Goal: Check status: Check status

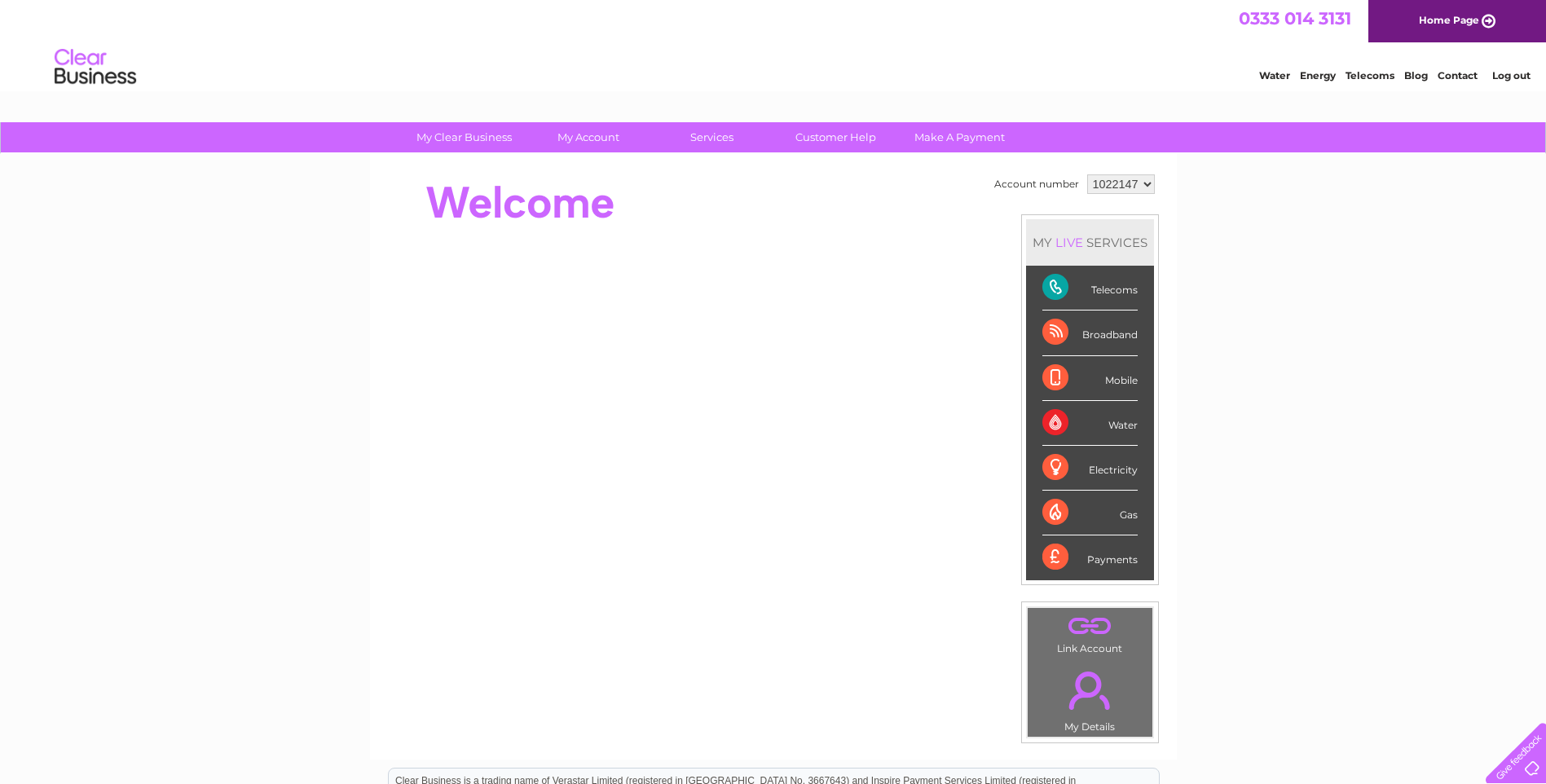
click at [295, 175] on div "My Clear Business Login Details My Details My Preferences Link Account My Accou…" at bounding box center [773, 579] width 1546 height 915
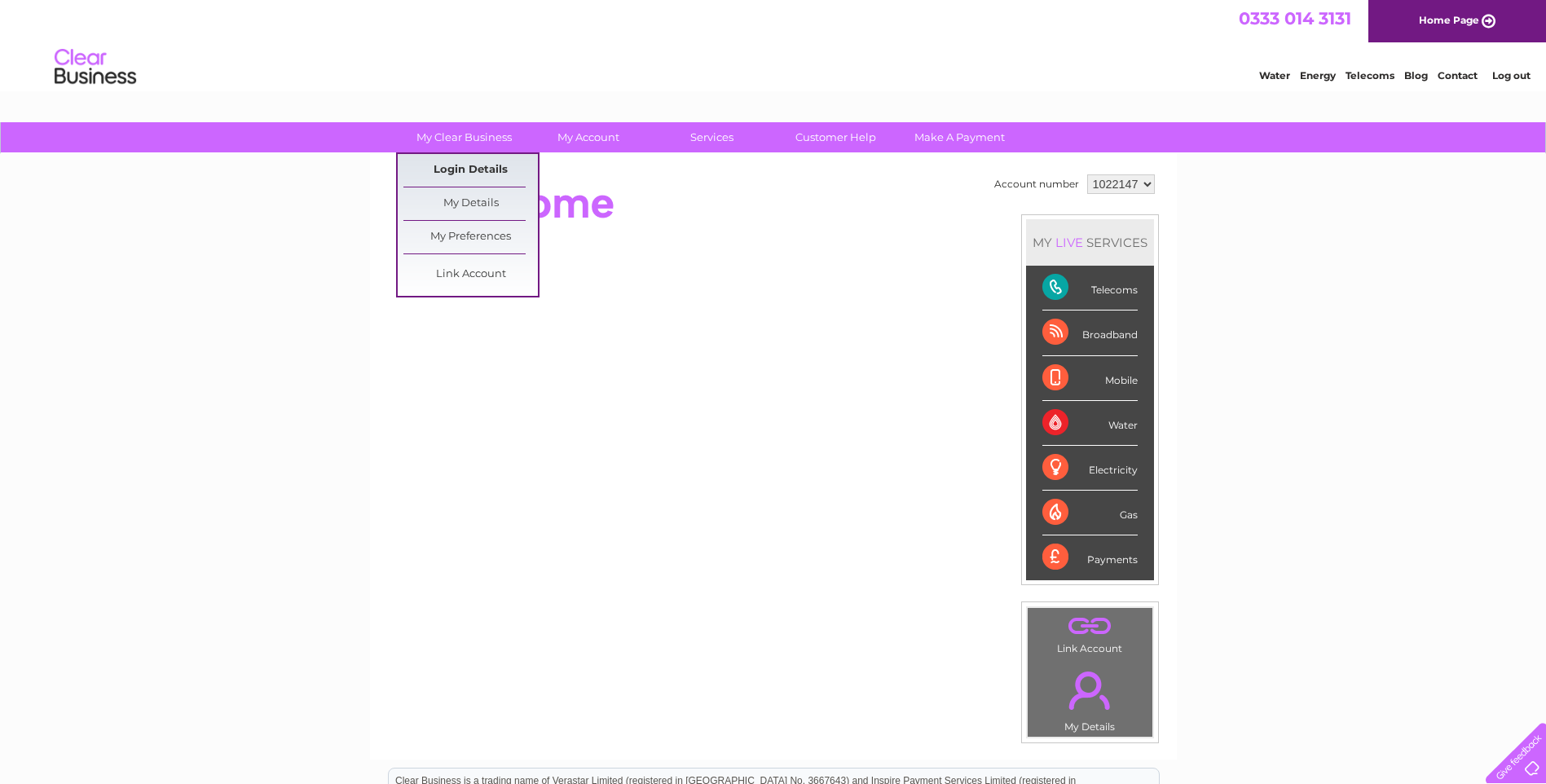
click at [472, 172] on link "Login Details" at bounding box center [470, 170] width 134 height 32
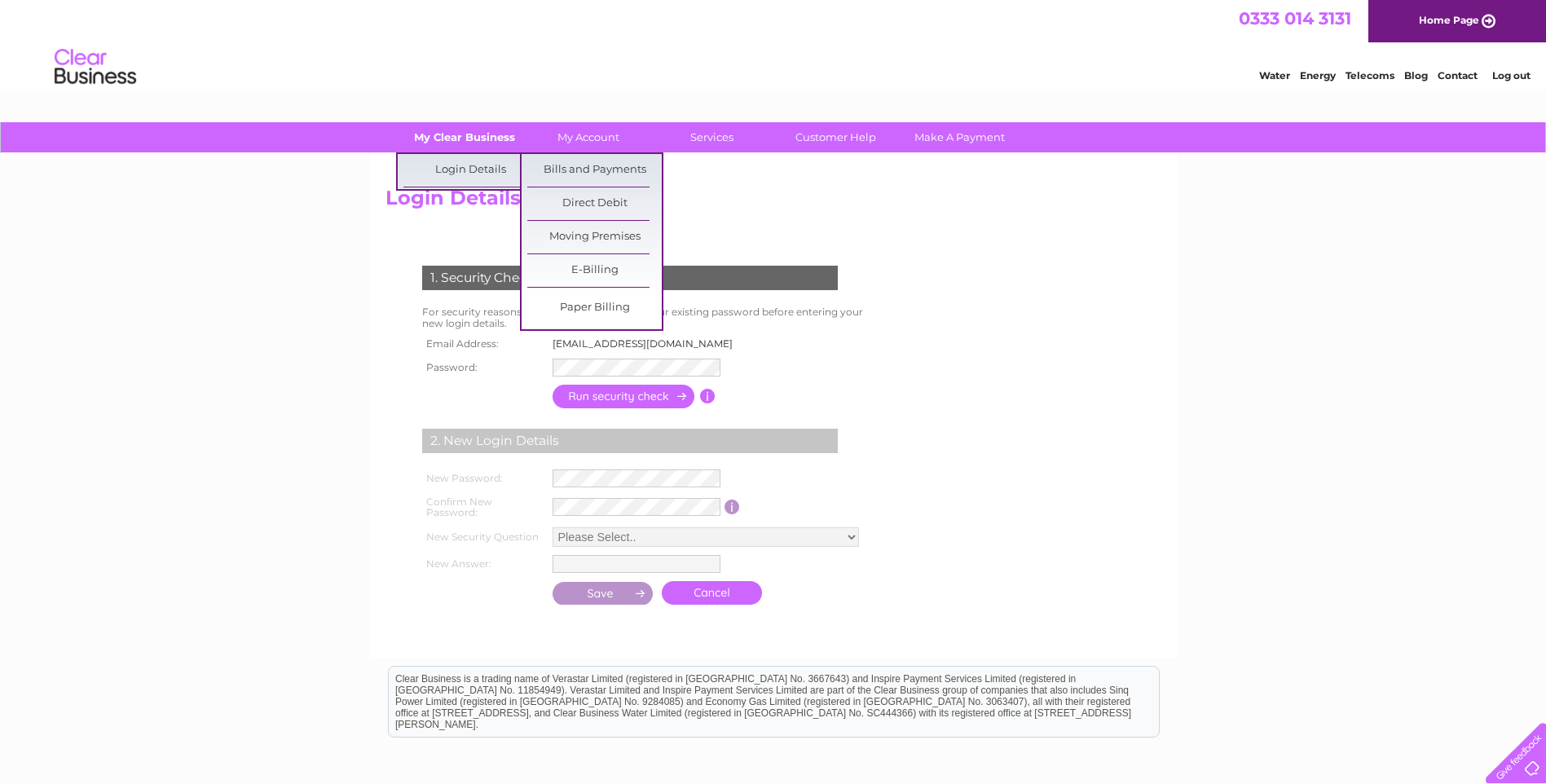
click at [471, 130] on link "My Clear Business" at bounding box center [464, 137] width 134 height 30
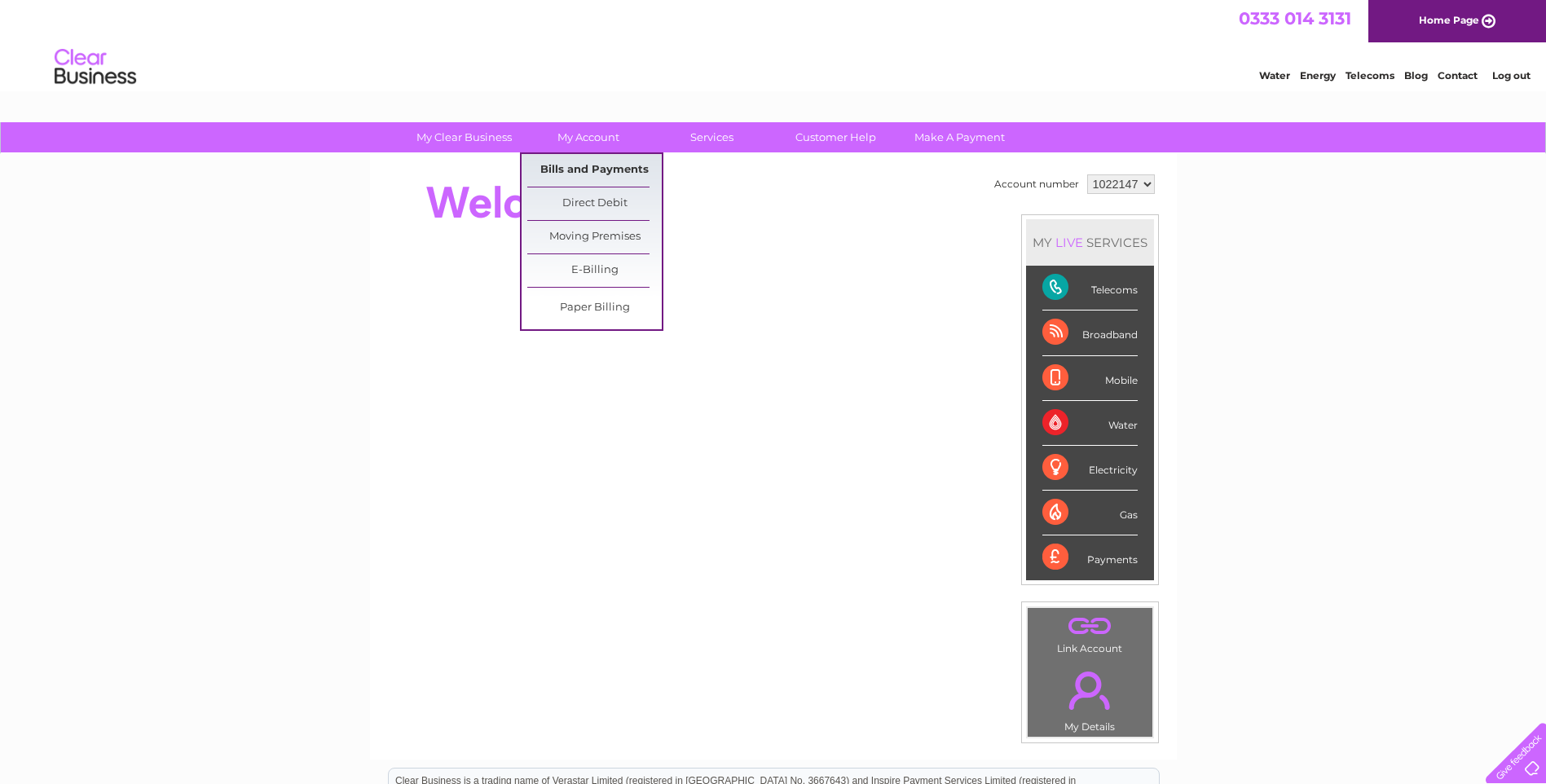
click at [597, 164] on link "Bills and Payments" at bounding box center [594, 170] width 134 height 32
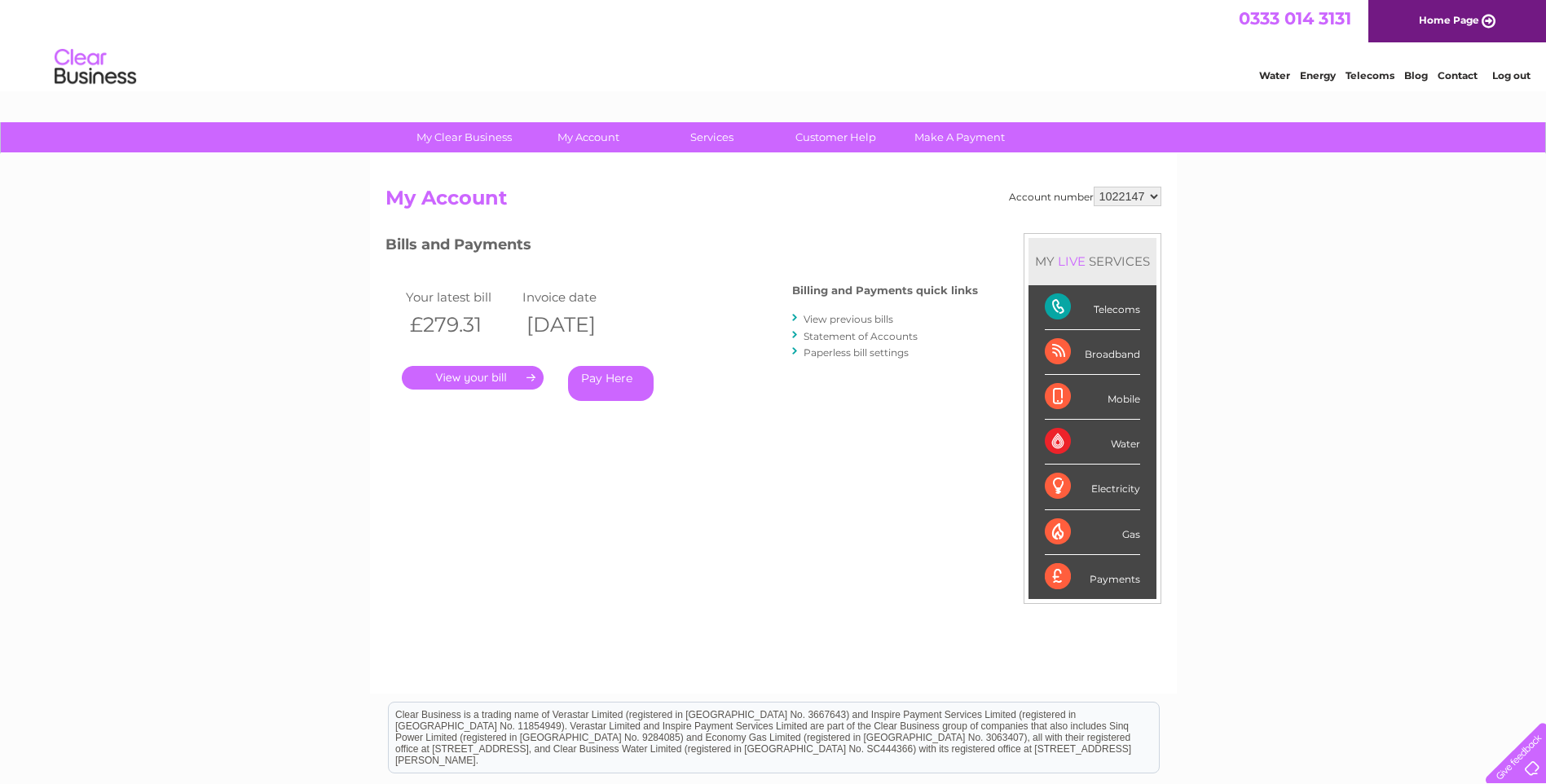
click at [1131, 203] on select "1022147 1148611" at bounding box center [1127, 196] width 68 height 20
select select "1148611"
click at [1094, 186] on select "1022147 1148611" at bounding box center [1127, 196] width 68 height 20
click at [710, 430] on div "Bills and Payments Billing and Payments quick links View previous bills Stateme…" at bounding box center [682, 341] width 592 height 215
